Goal: Task Accomplishment & Management: Complete application form

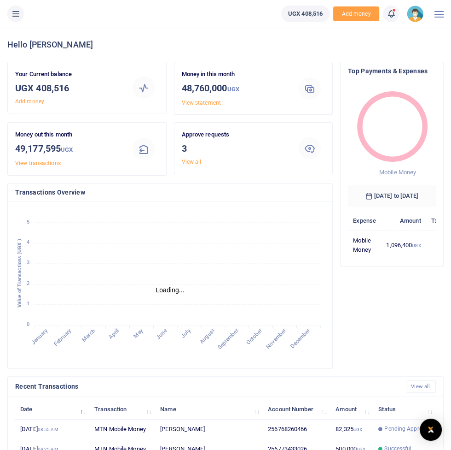
click at [18, 21] on button at bounding box center [15, 14] width 17 height 17
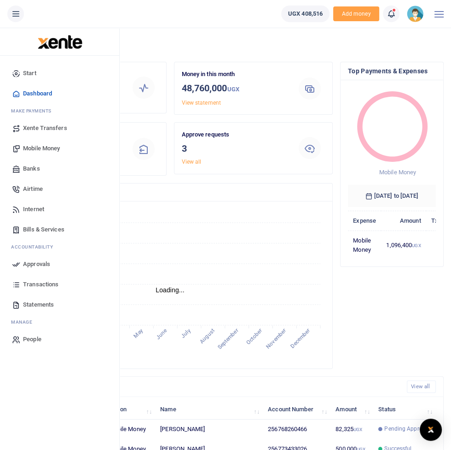
click at [41, 267] on span "Approvals" at bounding box center [36, 263] width 27 height 9
click at [29, 261] on span "Approvals" at bounding box center [36, 263] width 27 height 9
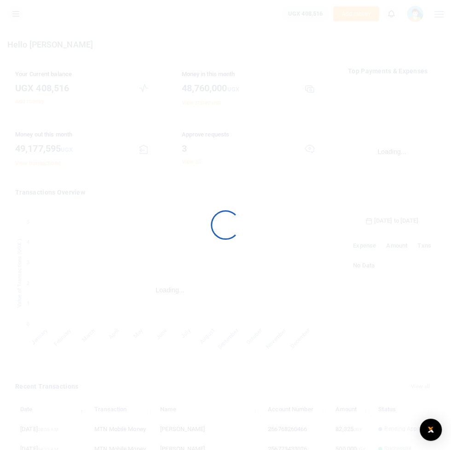
scroll to position [151, 88]
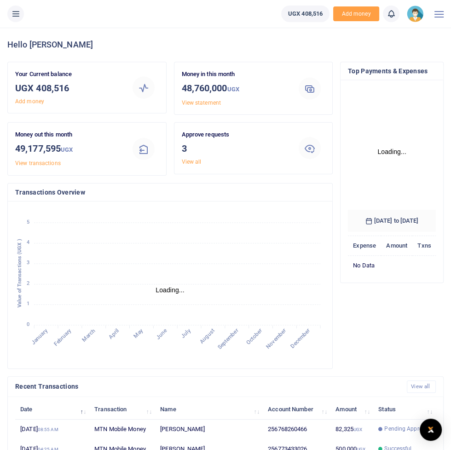
click at [18, 19] on button at bounding box center [15, 14] width 17 height 17
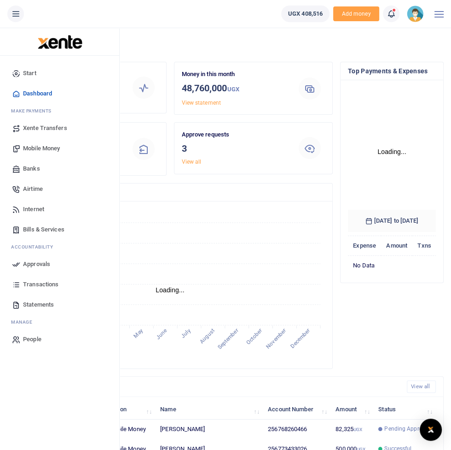
click at [29, 265] on span "Approvals" at bounding box center [36, 263] width 27 height 9
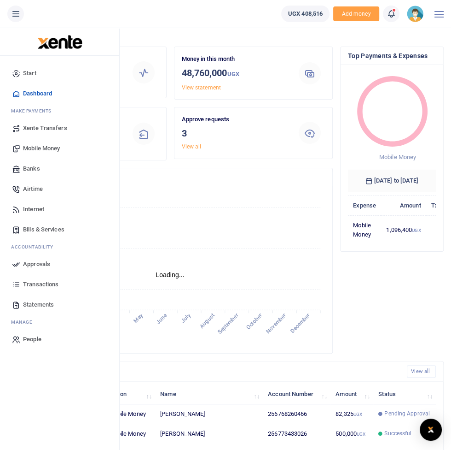
scroll to position [0, 0]
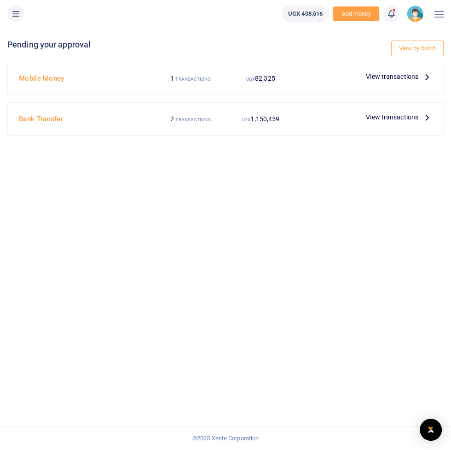
click at [395, 120] on span "View transactions" at bounding box center [392, 117] width 53 height 10
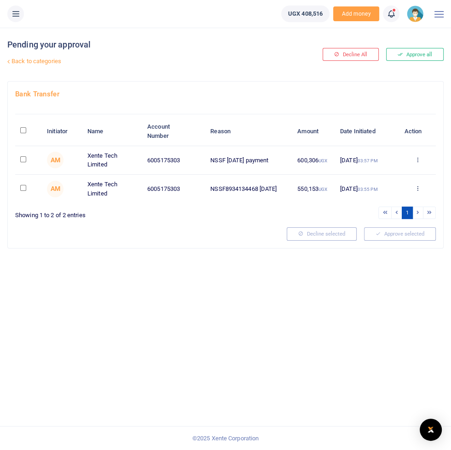
click at [16, 20] on button at bounding box center [15, 14] width 17 height 17
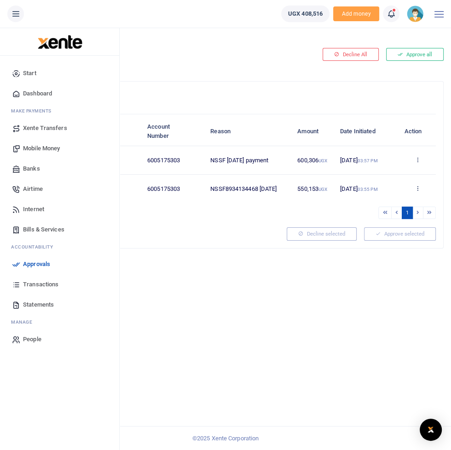
click at [32, 151] on span "Mobile Money" at bounding box center [41, 148] width 37 height 9
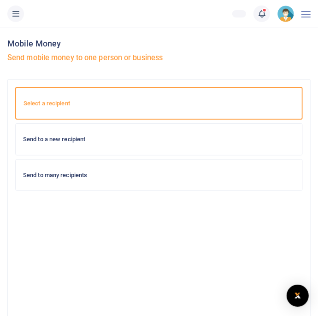
scroll to position [0, 0]
click at [14, 20] on button at bounding box center [15, 14] width 17 height 17
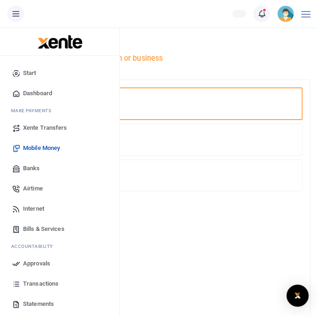
click at [26, 92] on span "Dashboard" at bounding box center [37, 93] width 29 height 9
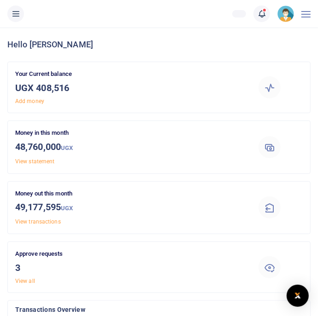
scroll to position [0, 0]
click at [34, 160] on link "View statement" at bounding box center [34, 161] width 39 height 6
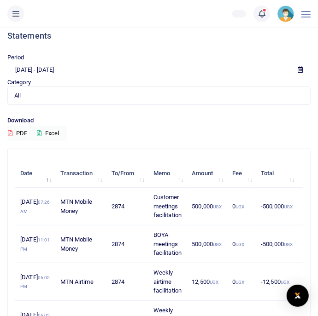
scroll to position [20, 0]
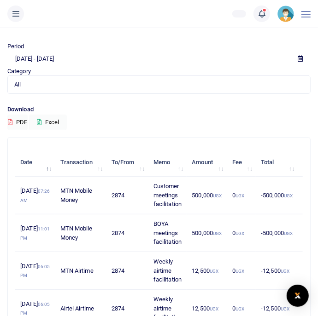
click at [25, 87] on span "All" at bounding box center [155, 84] width 283 height 9
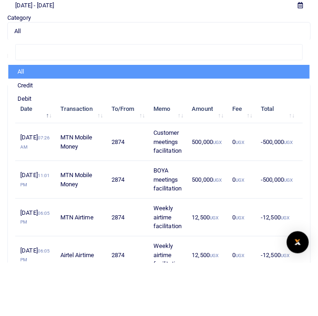
click at [25, 136] on li "Credit" at bounding box center [158, 139] width 301 height 14
select select "credit"
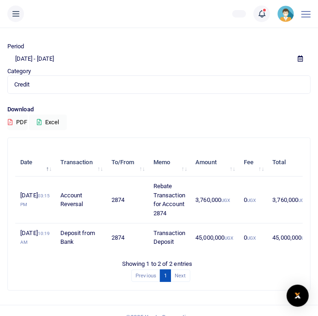
click at [14, 20] on button at bounding box center [15, 14] width 17 height 17
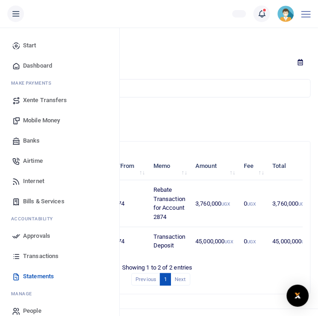
scroll to position [0, 0]
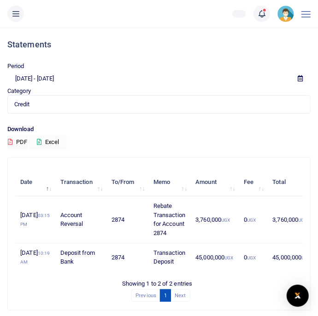
click at [20, 13] on icon at bounding box center [15, 14] width 9 height 10
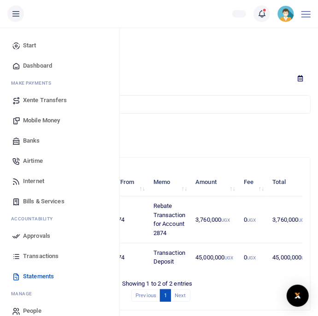
click at [30, 124] on span "Mobile Money" at bounding box center [41, 120] width 37 height 9
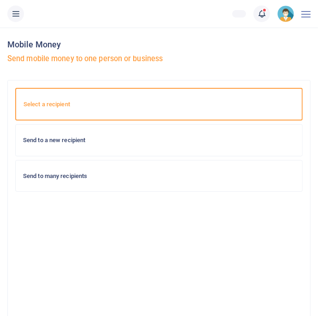
click at [57, 152] on div "Send to a new recipient" at bounding box center [159, 140] width 286 height 31
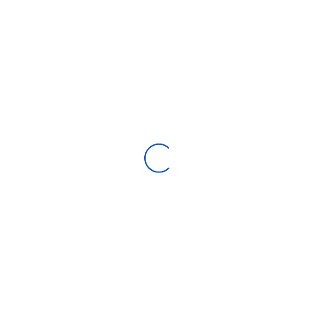
select select
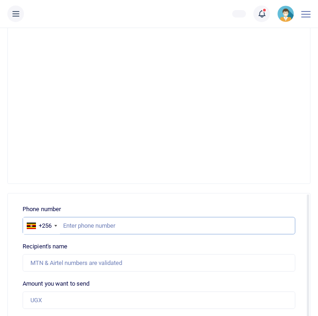
click at [251, 232] on input "text" at bounding box center [159, 226] width 273 height 18
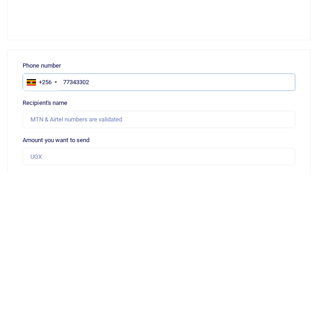
type input "773433026"
type input "Francis Nkurunungi"
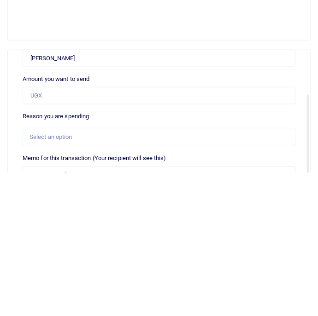
scroll to position [62, 0]
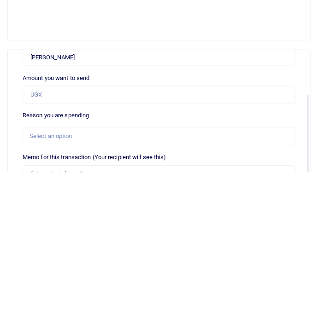
type input "773433026"
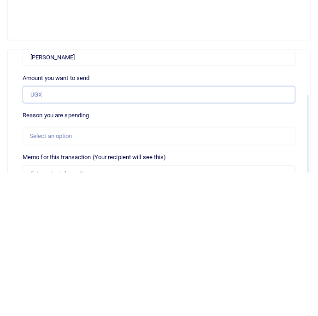
click at [40, 240] on input "Amount you want to send" at bounding box center [159, 239] width 273 height 18
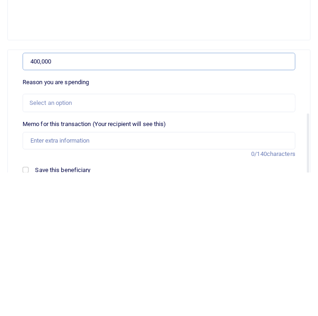
scroll to position [108, 0]
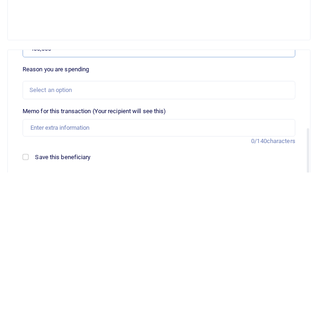
type input "400,000"
click at [44, 236] on div "Select an option" at bounding box center [155, 233] width 252 height 9
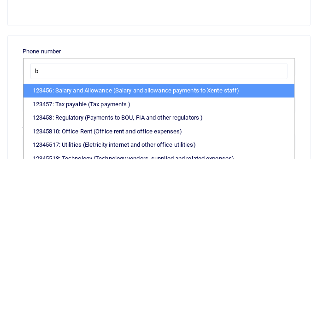
scroll to position [193, 0]
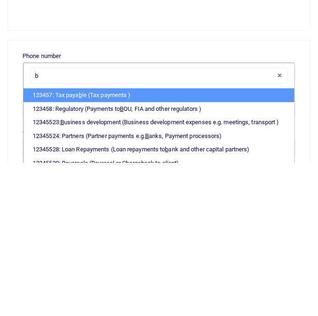
type input "bu"
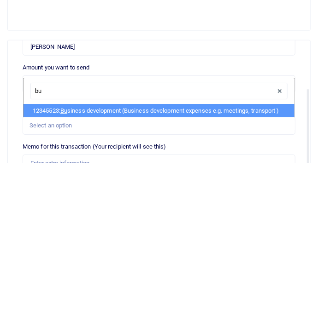
scroll to position [67, 0]
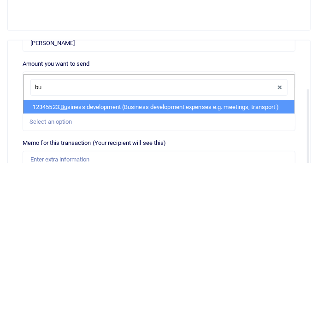
click at [58, 261] on li "12345523: Bu siness development (Business development expenses e.g. meetings, t…" at bounding box center [158, 261] width 271 height 14
select select "15"
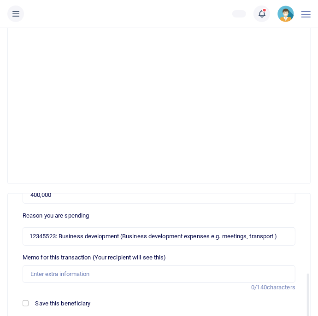
scroll to position [117, 0]
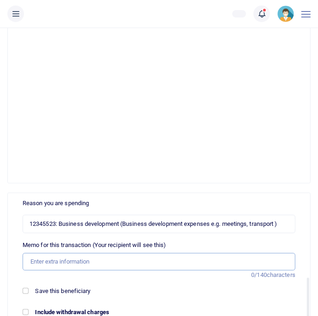
click at [243, 262] on input "Memo for this transaction (Your recipient will see this)" at bounding box center [159, 262] width 273 height 18
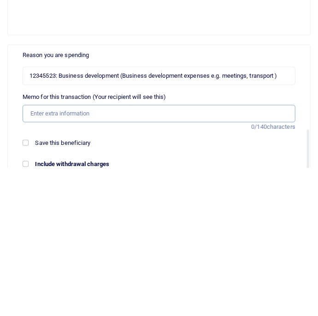
scroll to position [193, 0]
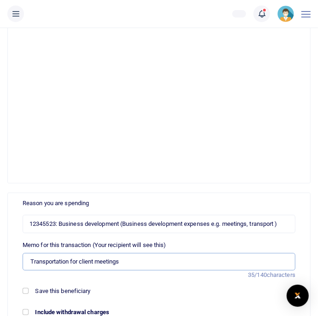
click at [220, 262] on input "Transportation for client meetings" at bounding box center [159, 262] width 273 height 18
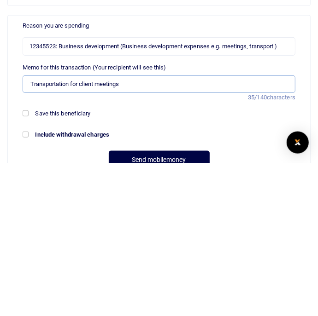
scroll to position [219, 0]
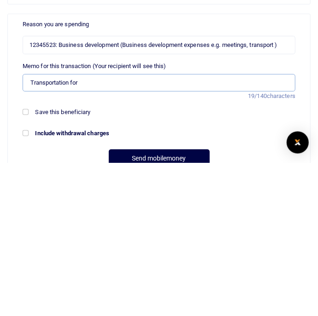
type input "Transportation"
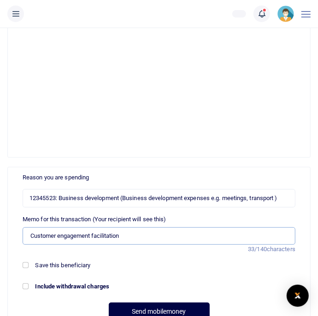
click at [34, 234] on input "Customer engagement facilitation" at bounding box center [159, 237] width 273 height 18
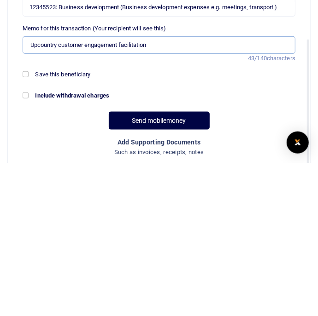
scroll to position [101, 0]
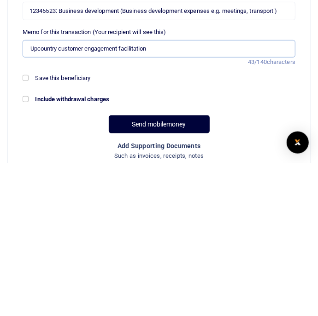
type input "Upcountry customer engagement facilitation"
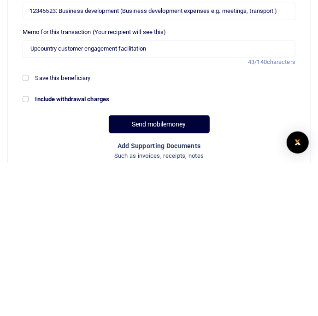
click at [118, 281] on button "Send mobilemoney" at bounding box center [159, 278] width 101 height 18
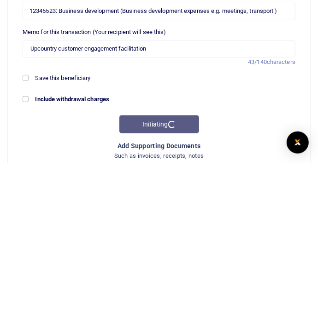
scroll to position [269, 0]
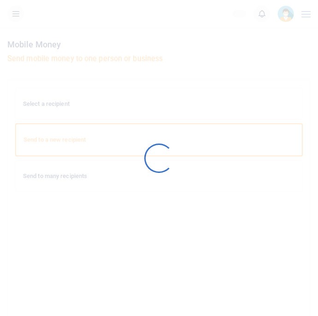
scroll to position [269, 0]
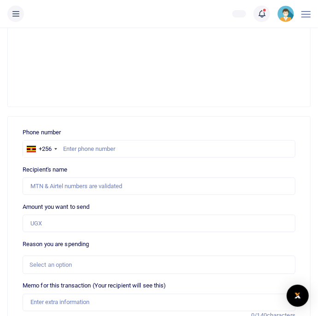
click at [16, 16] on icon at bounding box center [15, 14] width 9 height 10
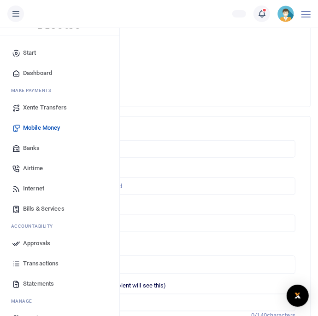
scroll to position [28, 0]
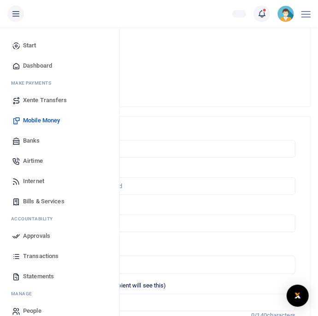
click at [26, 240] on span "Approvals" at bounding box center [36, 236] width 27 height 9
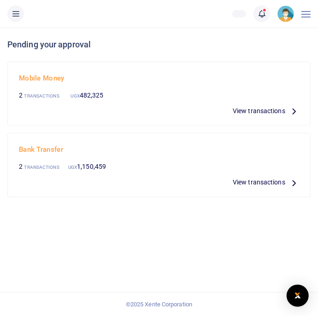
click at [264, 114] on span "View transactions" at bounding box center [259, 111] width 53 height 10
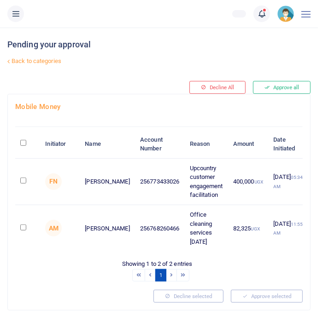
click at [26, 180] on input "checkbox" at bounding box center [23, 181] width 6 height 6
checkbox input "true"
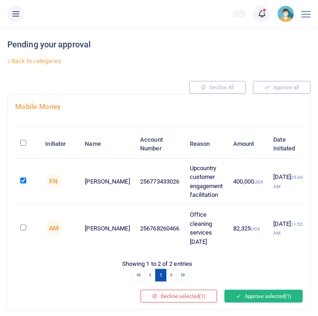
click at [269, 300] on button "Approve selected (1)" at bounding box center [263, 296] width 78 height 13
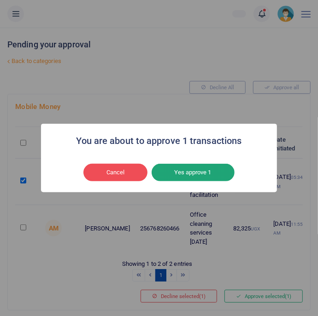
click at [183, 181] on button "Yes approve 1" at bounding box center [193, 173] width 83 height 18
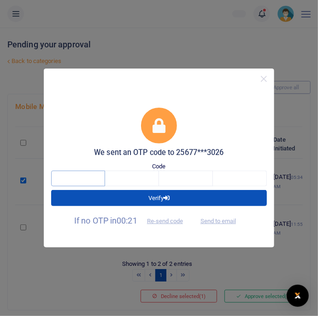
click at [63, 187] on input "text" at bounding box center [78, 179] width 54 height 16
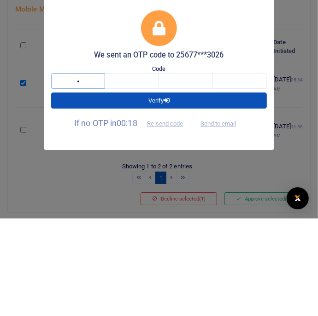
type input "4"
type input "7"
type input "3"
type input "5"
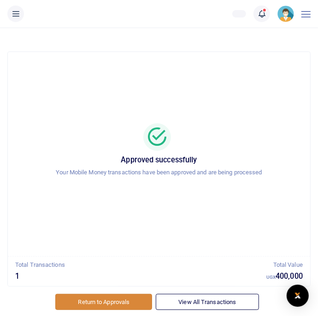
click at [108, 304] on link "Return to Approvals" at bounding box center [103, 302] width 97 height 16
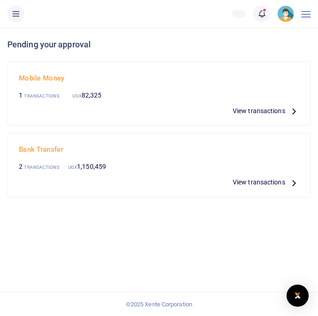
click at [16, 14] on icon at bounding box center [15, 14] width 9 height 10
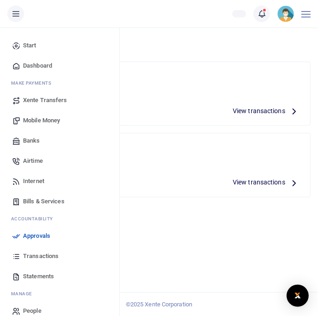
scroll to position [28, 0]
click at [34, 257] on span "Transactions" at bounding box center [40, 256] width 35 height 9
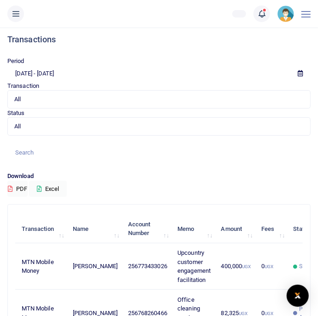
scroll to position [0, 85]
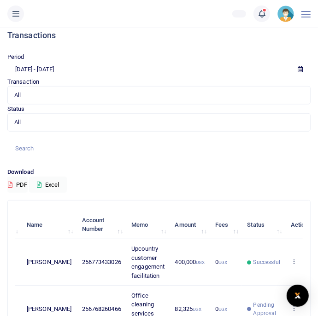
click at [63, 75] on input "08/01/2025 - 08/30/2025" at bounding box center [148, 70] width 283 height 16
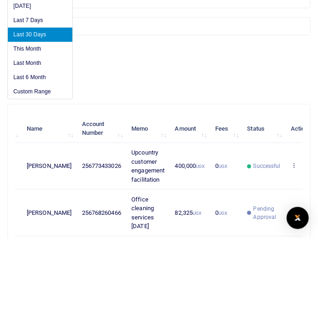
scroll to position [28, 0]
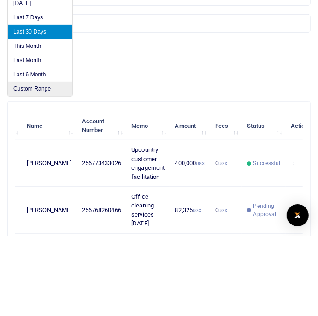
click at [26, 170] on li "Custom Range" at bounding box center [40, 170] width 64 height 14
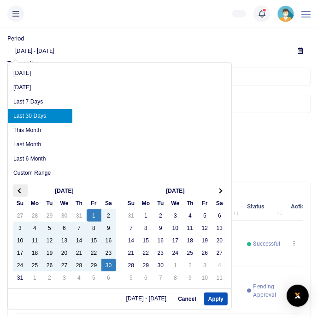
click at [14, 191] on th at bounding box center [20, 191] width 15 height 12
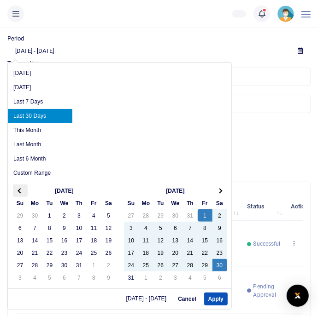
click at [18, 189] on span at bounding box center [20, 190] width 5 height 5
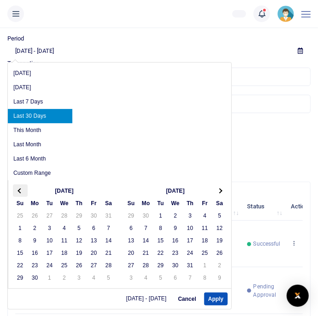
click at [21, 193] on th at bounding box center [20, 191] width 15 height 12
click at [14, 195] on th at bounding box center [20, 191] width 15 height 12
click at [15, 197] on th "Su" at bounding box center [20, 203] width 15 height 12
click at [17, 188] on th at bounding box center [20, 191] width 15 height 12
click at [19, 190] on span at bounding box center [20, 190] width 5 height 5
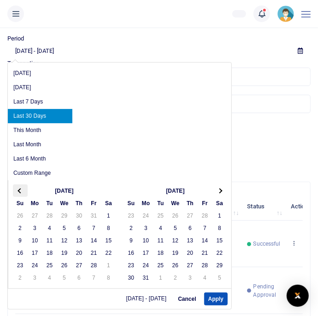
click at [19, 190] on span at bounding box center [20, 190] width 5 height 5
click at [17, 189] on th at bounding box center [20, 191] width 15 height 12
click at [17, 192] on th at bounding box center [20, 191] width 15 height 12
click at [15, 191] on th at bounding box center [20, 191] width 15 height 12
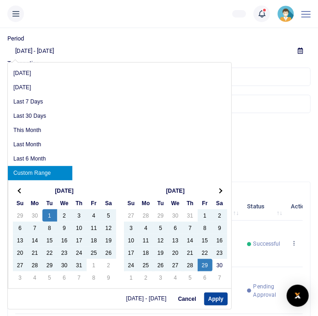
click at [216, 293] on button "Apply" at bounding box center [215, 299] width 23 height 13
type input "10/01/2024 - 11/29/2024"
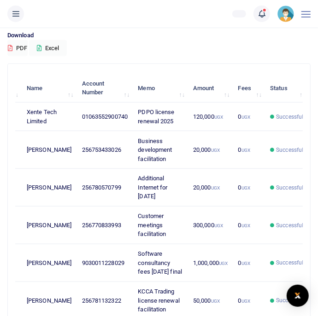
scroll to position [0, 0]
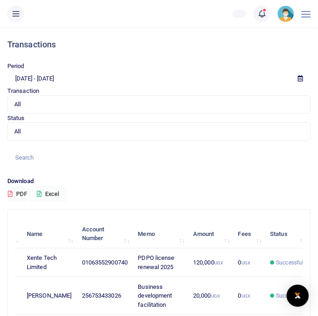
click at [15, 12] on icon at bounding box center [15, 14] width 9 height 10
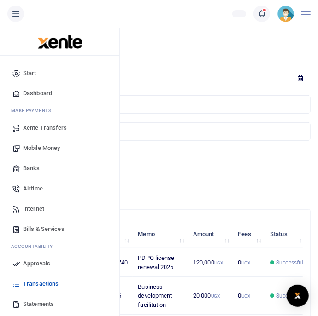
click at [286, 12] on img at bounding box center [285, 14] width 17 height 17
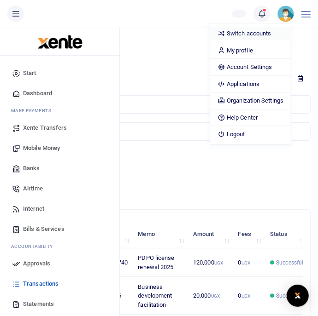
click at [234, 31] on link "Switch accounts" at bounding box center [250, 33] width 81 height 13
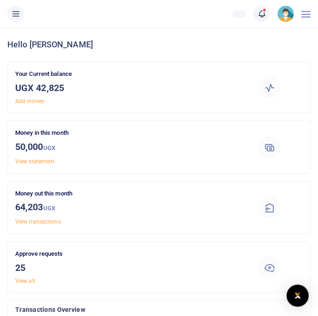
scroll to position [0, 0]
click at [14, 19] on button at bounding box center [15, 14] width 17 height 17
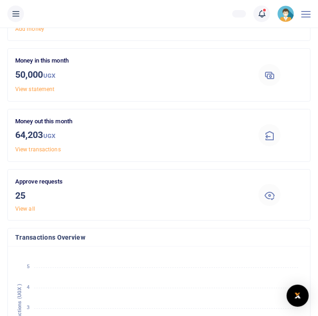
click at [15, 21] on button at bounding box center [15, 14] width 17 height 17
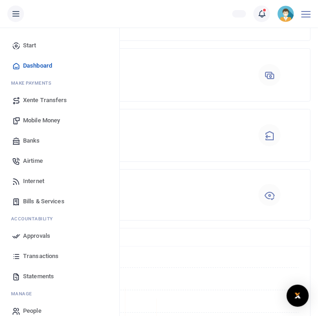
click at [30, 245] on link "Approvals" at bounding box center [59, 236] width 105 height 20
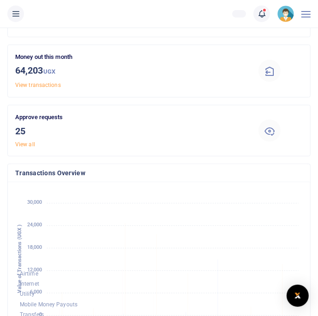
scroll to position [0, 0]
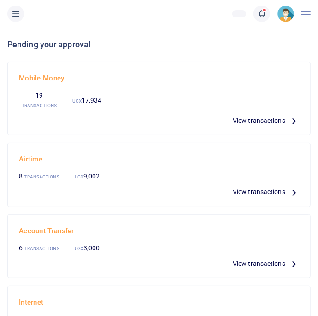
click at [14, 5] on div at bounding box center [159, 158] width 318 height 316
click at [18, 18] on icon at bounding box center [15, 14] width 9 height 10
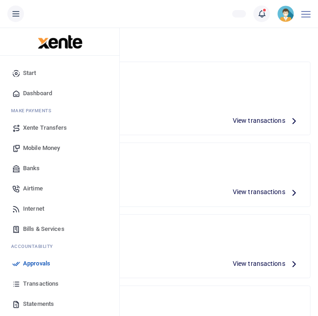
click at [38, 150] on span "Mobile Money" at bounding box center [41, 148] width 37 height 9
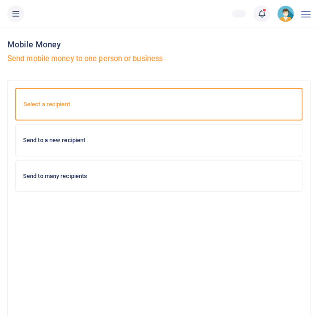
click at [46, 146] on div "Send to a new recipient" at bounding box center [159, 140] width 286 height 31
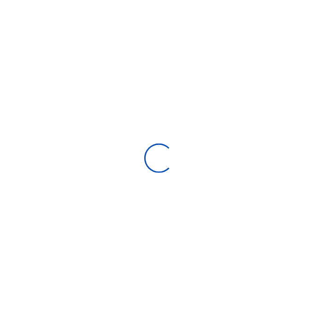
select select
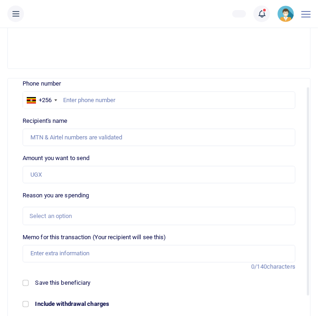
scroll to position [12, 0]
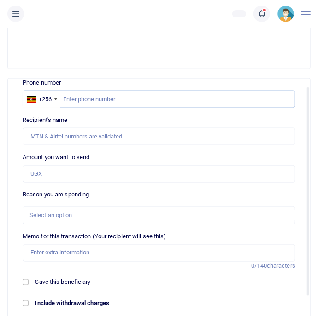
click at [82, 101] on input "text" at bounding box center [159, 100] width 273 height 18
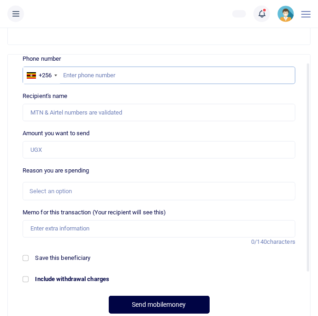
scroll to position [335, 0]
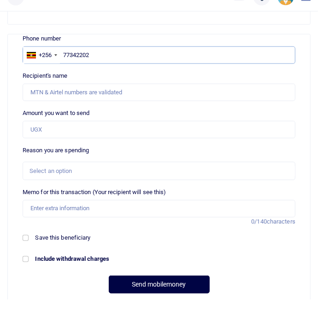
type input "773422026"
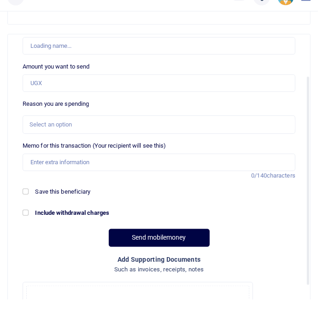
scroll to position [58, 0]
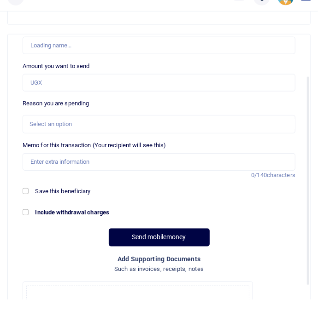
type input "Justine Nassali"
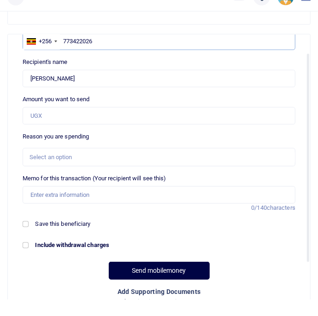
scroll to position [25, 0]
type input "773433026"
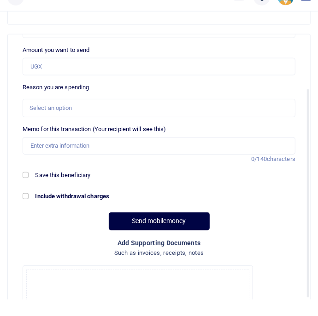
scroll to position [76, 0]
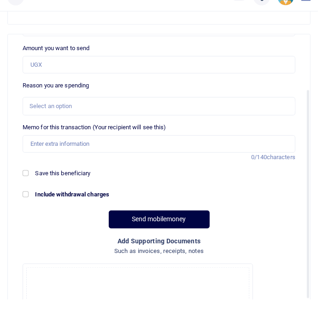
type input "[PERSON_NAME]"
type input "773433026"
click at [32, 118] on div "Select an option" at bounding box center [155, 122] width 252 height 9
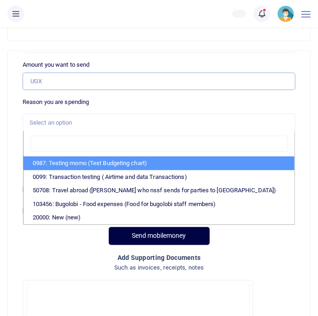
click at [37, 85] on input "Amount you want to send" at bounding box center [159, 82] width 273 height 18
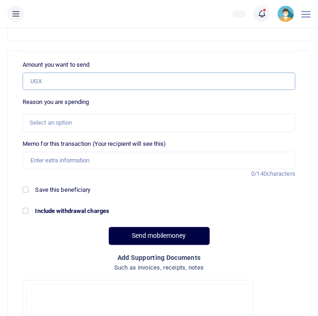
click at [38, 82] on input "Amount you want to send" at bounding box center [159, 82] width 273 height 18
type input "500"
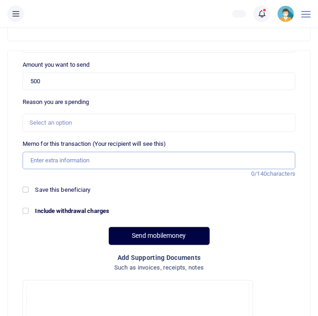
click at [36, 157] on input "Memo for this transaction (Your recipient will see this)" at bounding box center [159, 161] width 273 height 18
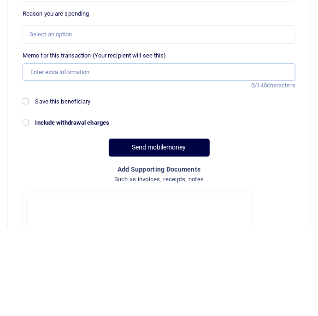
type input "Test"
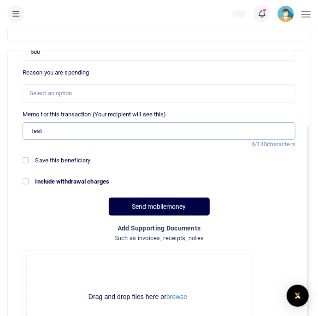
scroll to position [106, 0]
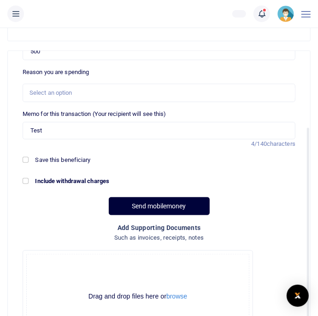
click at [128, 204] on button "Send mobilemoney" at bounding box center [159, 207] width 101 height 18
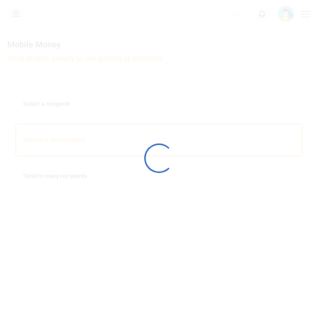
select select
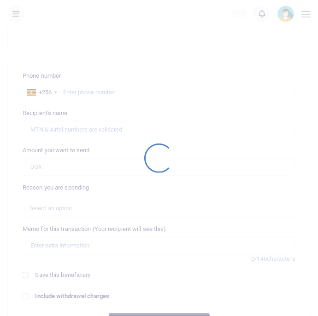
scroll to position [335, 0]
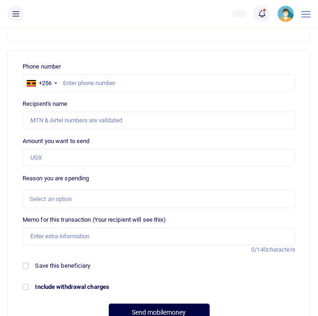
click at [13, 15] on icon at bounding box center [15, 14] width 9 height 10
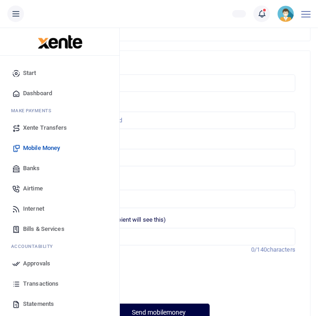
scroll to position [28, 0]
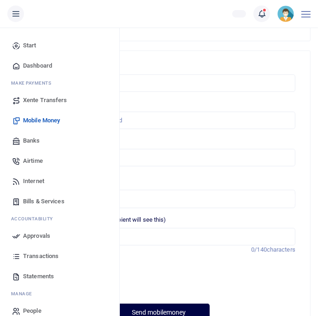
click at [29, 237] on span "Approvals" at bounding box center [36, 236] width 27 height 9
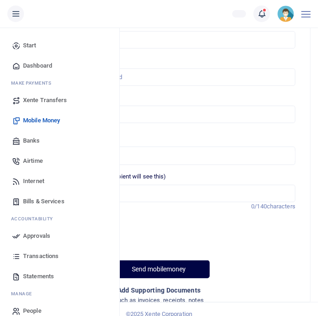
click at [31, 253] on span "Transactions" at bounding box center [40, 256] width 35 height 9
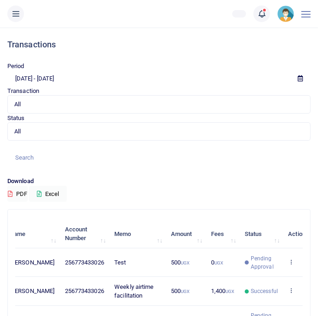
scroll to position [5, 0]
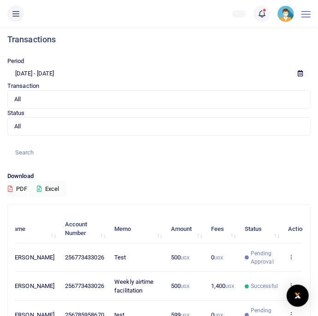
click at [10, 12] on button at bounding box center [15, 14] width 17 height 17
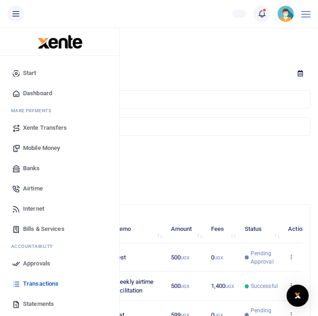
scroll to position [28, 0]
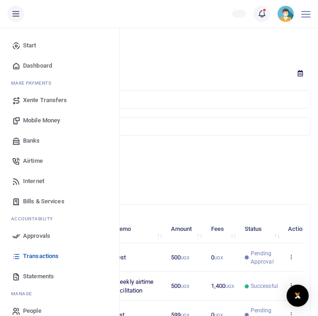
click at [24, 202] on span "Bills & Services" at bounding box center [43, 201] width 41 height 9
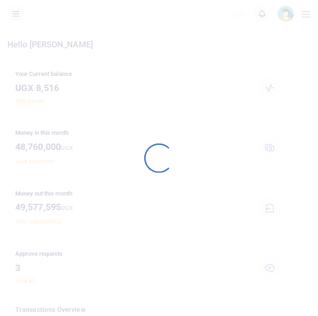
scroll to position [144, 287]
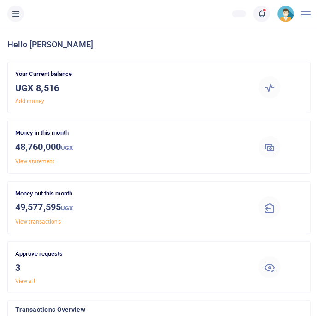
click at [15, 20] on button at bounding box center [15, 14] width 17 height 17
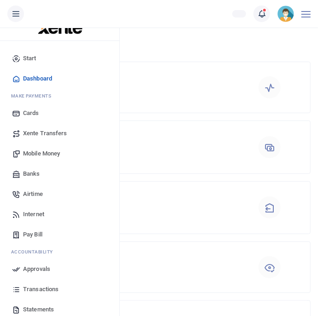
scroll to position [28, 0]
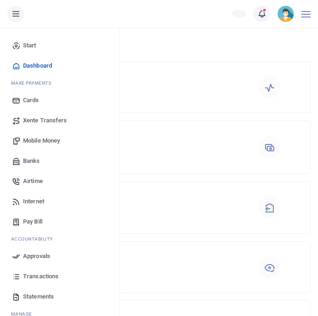
click at [29, 258] on span "Approvals" at bounding box center [36, 256] width 27 height 9
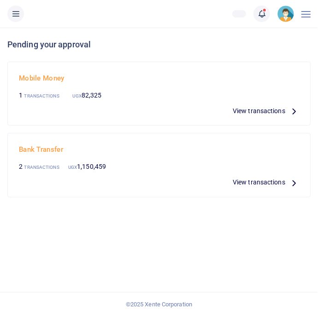
click at [17, 10] on icon at bounding box center [15, 14] width 9 height 10
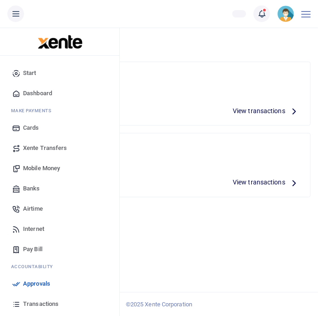
scroll to position [28, 0]
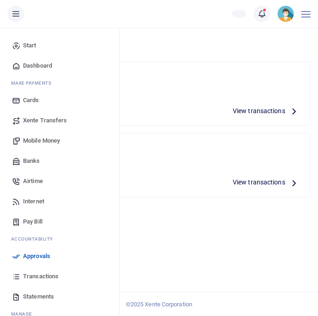
click at [32, 279] on span "Transactions" at bounding box center [40, 276] width 35 height 9
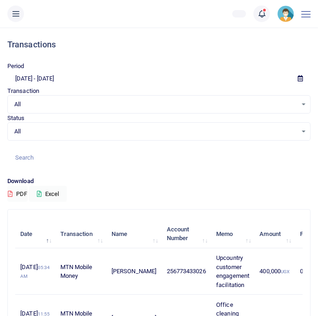
click at [11, 11] on button at bounding box center [15, 14] width 17 height 17
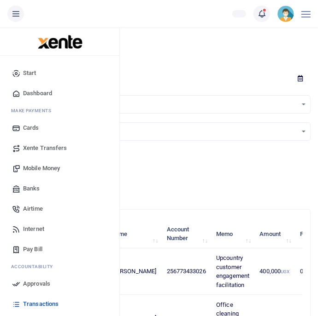
click at [28, 283] on span "Approvals" at bounding box center [36, 284] width 27 height 9
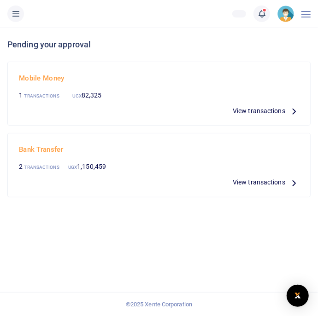
click at [12, 7] on button at bounding box center [15, 14] width 17 height 17
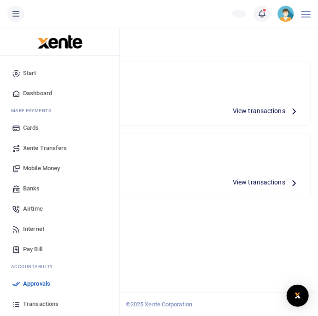
scroll to position [28, 0]
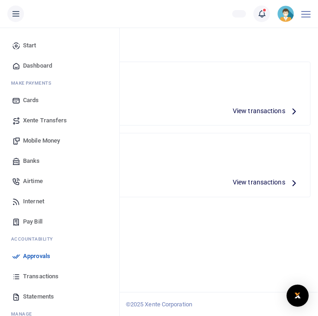
click at [23, 222] on span "Pay Bill" at bounding box center [32, 221] width 19 height 9
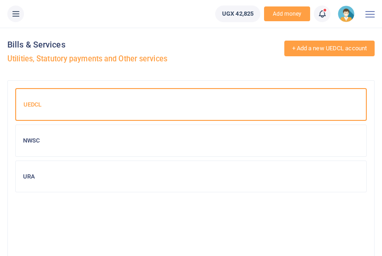
click at [317, 55] on link "+ Add a new UEDCL account" at bounding box center [329, 49] width 91 height 16
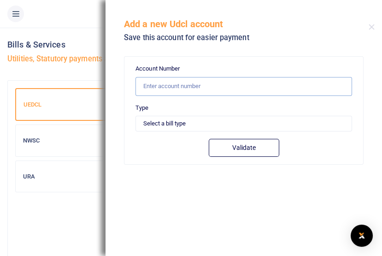
click at [285, 86] on input "text" at bounding box center [243, 86] width 216 height 19
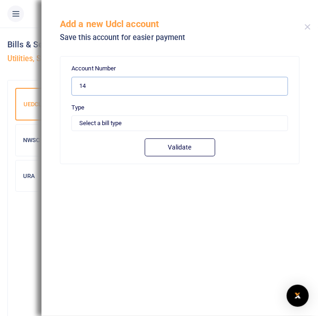
type input "14"
click at [306, 29] on button "Close" at bounding box center [307, 27] width 6 height 6
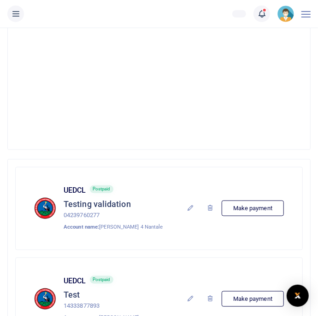
scroll to position [258, 0]
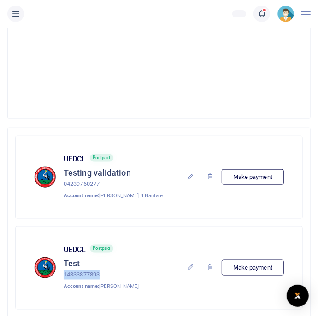
copy p "14333877893"
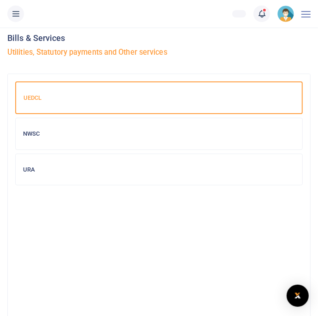
scroll to position [0, 0]
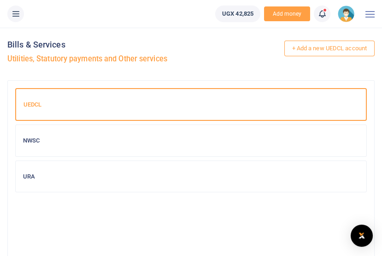
click at [317, 49] on link "+ Add a new UEDCL account" at bounding box center [329, 49] width 91 height 16
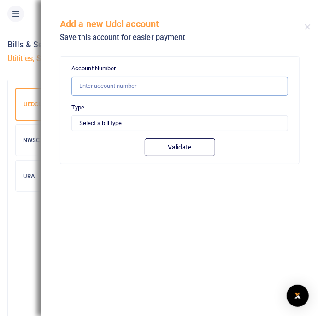
click at [233, 81] on input "text" at bounding box center [179, 86] width 216 height 19
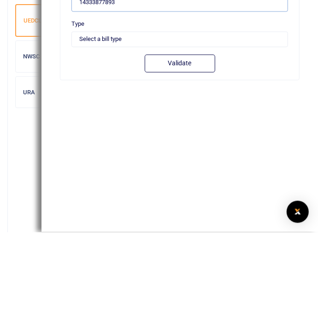
type input "14333877893"
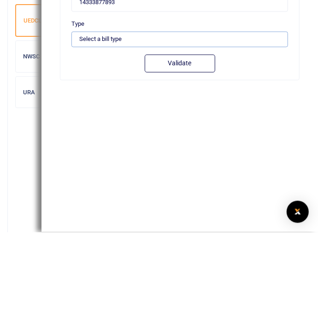
click at [263, 120] on select "Select a bill type Prepaid Postpaid" at bounding box center [179, 124] width 216 height 16
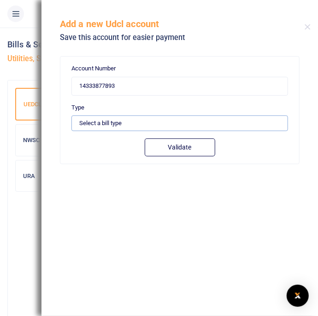
select select "PREPAID"
click at [71, 116] on select "Select a bill type Prepaid Postpaid" at bounding box center [179, 124] width 216 height 16
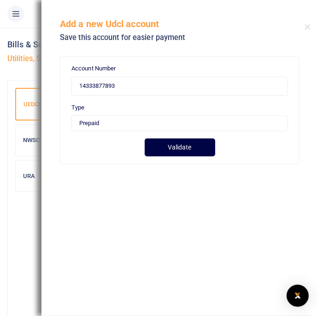
click at [195, 146] on button "Validate" at bounding box center [180, 148] width 70 height 18
type input "14333877893"
type input "[PERSON_NAME]"
type input "PREPAID"
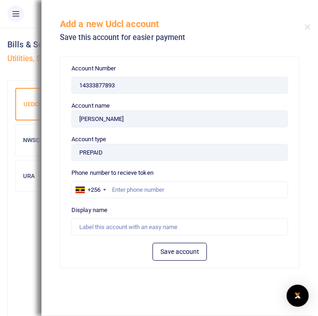
scroll to position [12, 0]
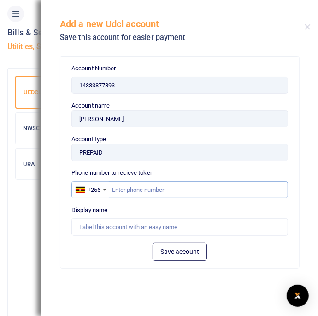
click at [124, 186] on input "text" at bounding box center [179, 190] width 216 height 18
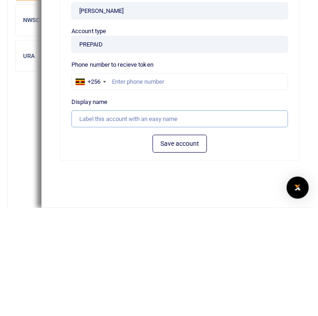
click at [76, 219] on input "text" at bounding box center [179, 228] width 216 height 18
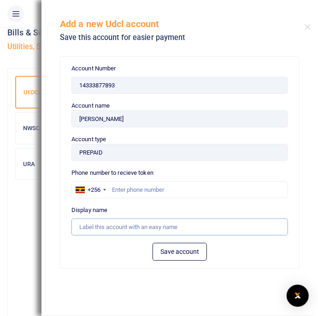
scroll to position [0, 0]
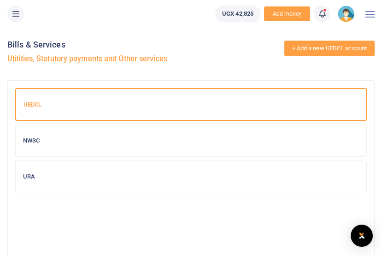
click at [317, 44] on link "+ Add a new UEDCL account" at bounding box center [329, 49] width 91 height 16
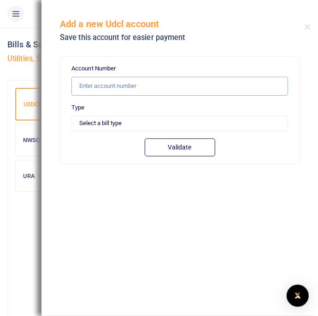
click at [226, 90] on input "text" at bounding box center [179, 86] width 216 height 19
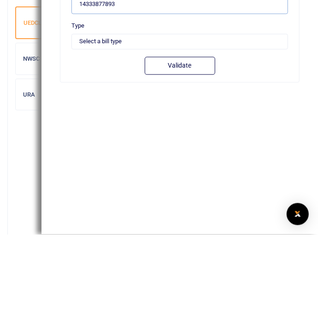
type input "14333877893"
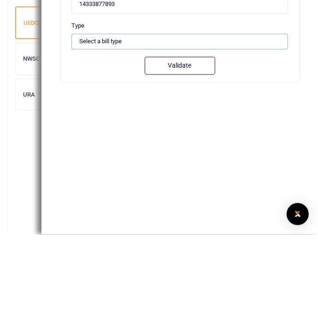
click at [254, 125] on select "Select a bill type Prepaid Postpaid" at bounding box center [179, 124] width 216 height 16
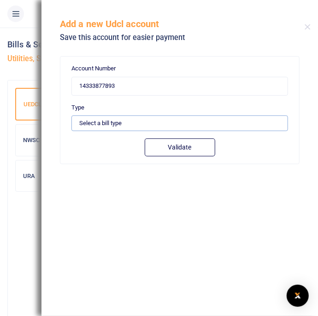
select select "POSTPAID"
click at [71, 116] on select "Select a bill type Prepaid Postpaid" at bounding box center [179, 124] width 216 height 16
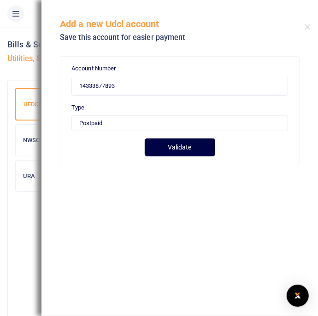
click at [203, 146] on button "Validate" at bounding box center [180, 148] width 70 height 18
type input "14333877893"
type input "[PERSON_NAME]"
type input "PREPAID"
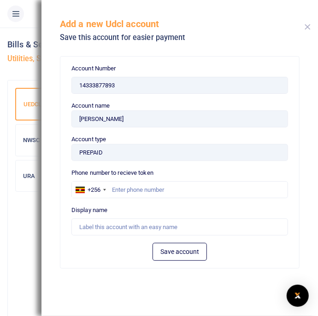
click at [309, 25] on button "Close" at bounding box center [307, 27] width 6 height 6
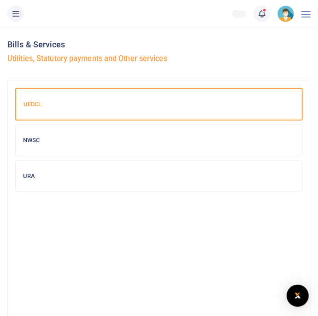
click at [19, 12] on icon at bounding box center [15, 14] width 9 height 10
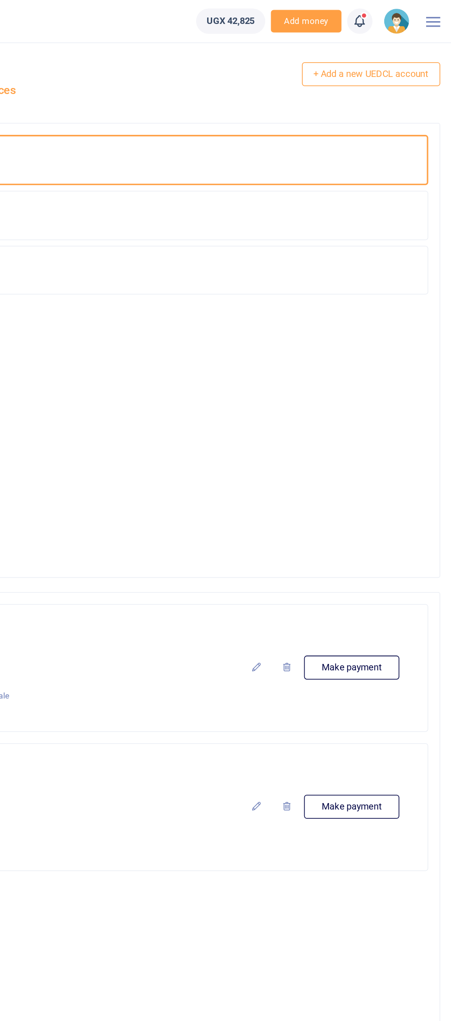
click at [317, 66] on div "+ Add a new UEDCL account Bills & Services Utilities, Statutory payments and Ot…" at bounding box center [225, 54] width 437 height 53
click at [317, 51] on link "+ Add a new UEDCL account" at bounding box center [399, 49] width 91 height 16
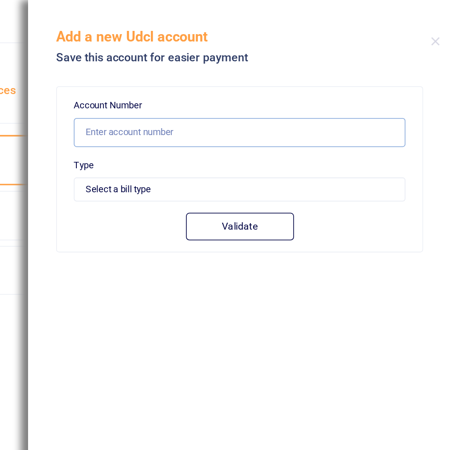
click at [275, 81] on input "text" at bounding box center [313, 86] width 216 height 19
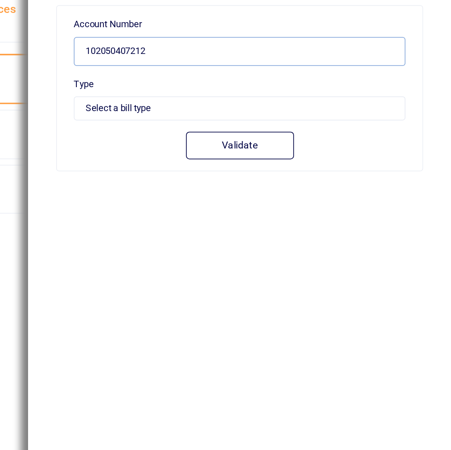
type input "102050407212"
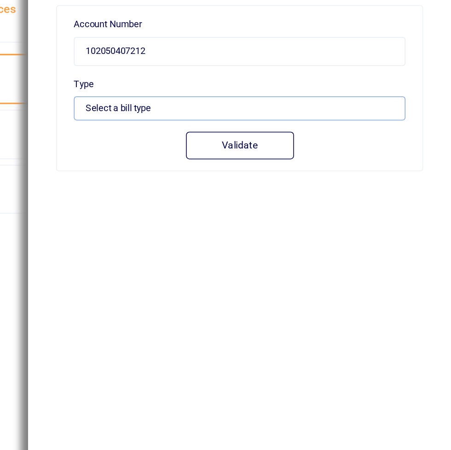
click at [221, 123] on select "Select a bill type Prepaid Postpaid" at bounding box center [313, 124] width 216 height 16
select select "PREPAID"
click at [205, 116] on select "Select a bill type Prepaid Postpaid" at bounding box center [313, 124] width 216 height 16
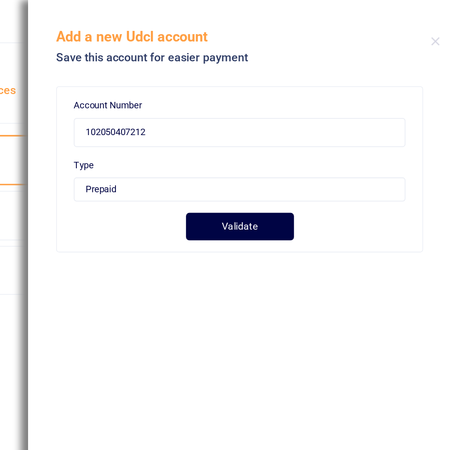
click at [287, 149] on button "Validate" at bounding box center [313, 148] width 70 height 18
type input "102050407212"
type input "BENSIMO GROUP (U) LTD"
type input "PREPAID"
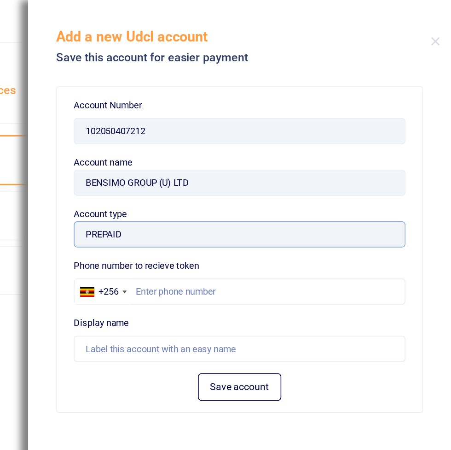
click at [225, 154] on input "PREPAID" at bounding box center [313, 153] width 216 height 18
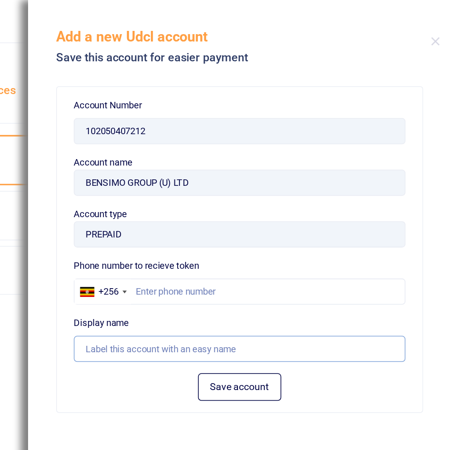
click at [317, 235] on input "text" at bounding box center [313, 228] width 216 height 18
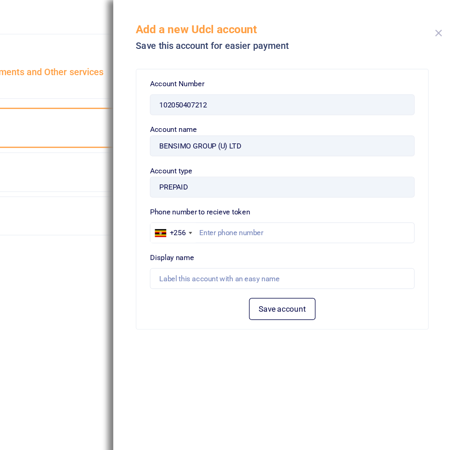
click at [317, 28] on button "Close" at bounding box center [441, 27] width 6 height 6
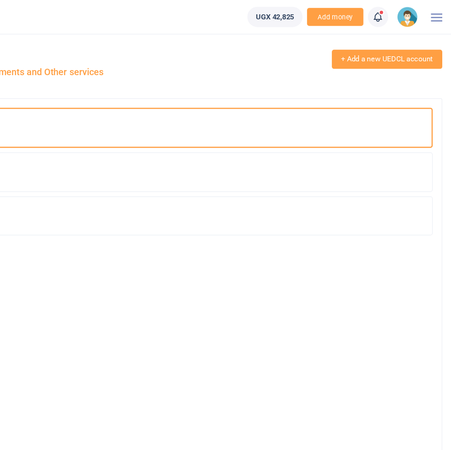
click at [317, 54] on link "+ Add a new UEDCL account" at bounding box center [399, 49] width 91 height 16
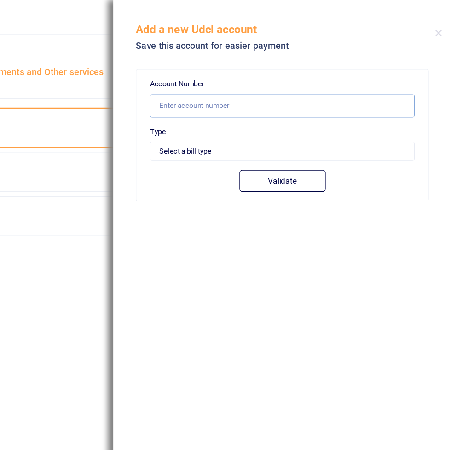
click at [222, 89] on input "text" at bounding box center [313, 86] width 216 height 19
click at [299, 92] on input "102050407212 102058182084" at bounding box center [313, 86] width 216 height 19
type input "102050407212"
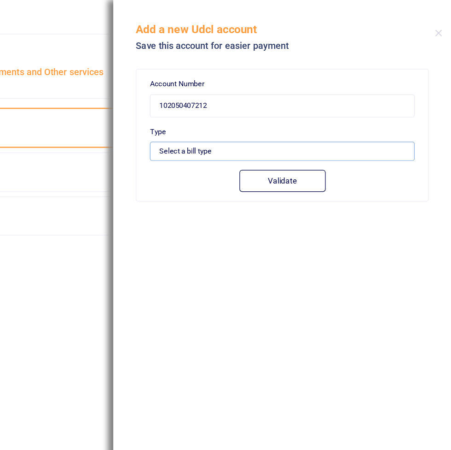
click at [225, 125] on select "Select a bill type Prepaid Postpaid" at bounding box center [313, 124] width 216 height 16
select select "POSTPAID"
click at [205, 116] on select "Select a bill type Prepaid Postpaid" at bounding box center [313, 124] width 216 height 16
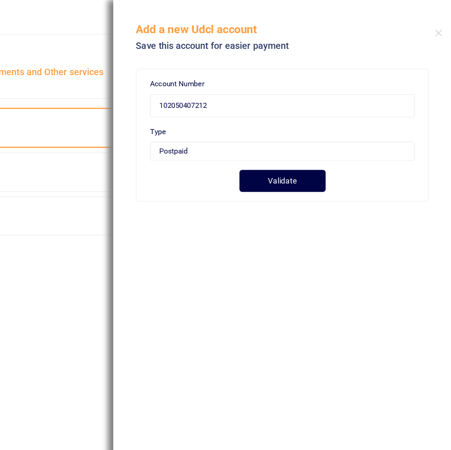
click at [307, 151] on button "Validate" at bounding box center [313, 148] width 70 height 18
type input "102050407212"
type input "BENSIMO GROUP (U) LTD"
type input "PREPAID"
